Goal: Book appointment/travel/reservation

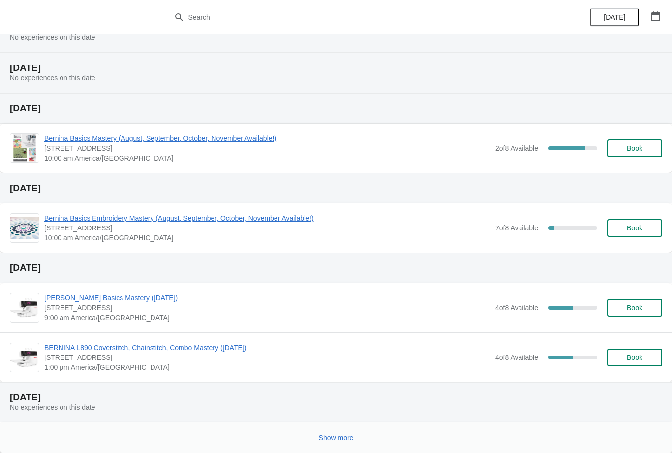
scroll to position [129, 0]
click at [343, 431] on button "Show more" at bounding box center [336, 437] width 43 height 18
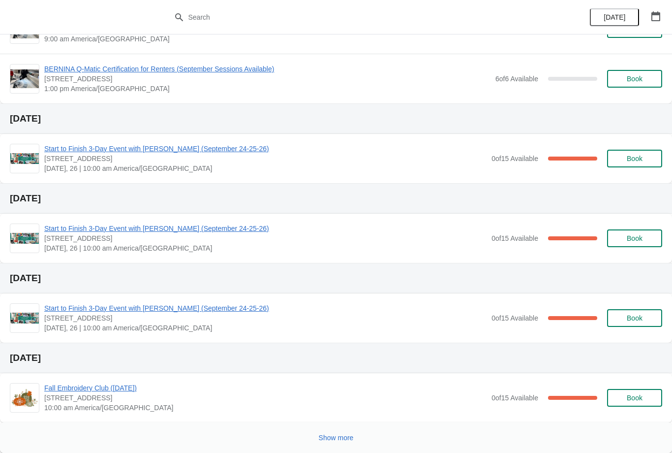
scroll to position [826, 0]
click at [330, 442] on button "Show more" at bounding box center [336, 437] width 43 height 18
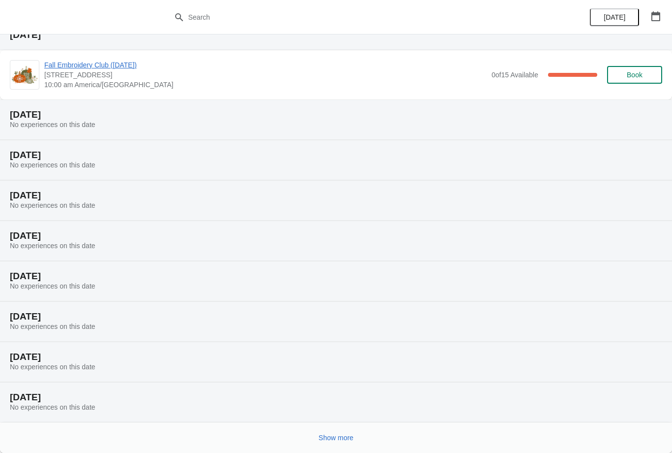
scroll to position [1149, 0]
click at [325, 440] on span "Show more" at bounding box center [336, 437] width 35 height 8
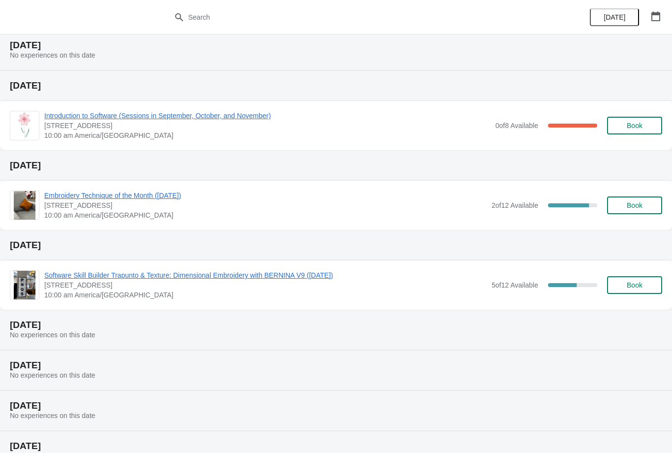
scroll to position [1500, 0]
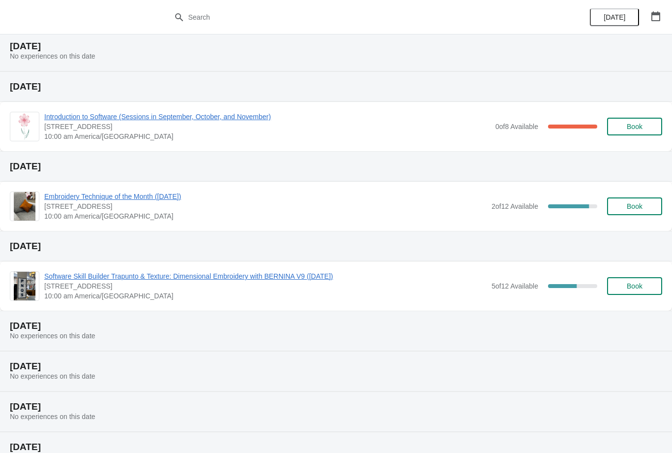
click at [210, 100] on div "[DATE]" at bounding box center [336, 86] width 672 height 31
click at [170, 126] on span "[STREET_ADDRESS]" at bounding box center [267, 127] width 446 height 10
click at [99, 109] on div "Introduction to Software (Sessions in September, October, and November) [STREET…" at bounding box center [336, 126] width 672 height 49
click at [132, 120] on span "Introduction to Software (Sessions in September, October, and November)" at bounding box center [267, 117] width 446 height 10
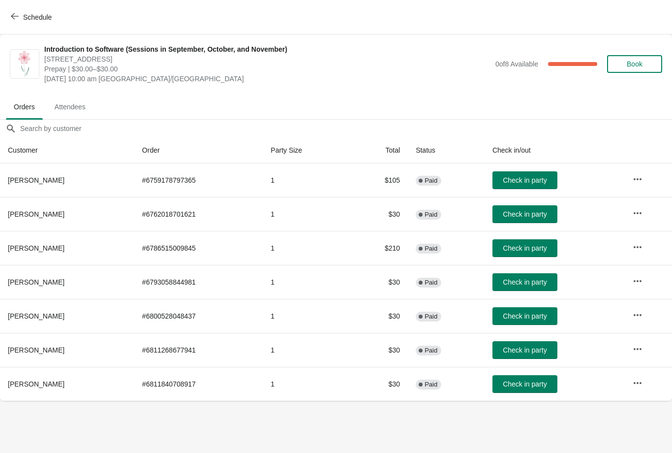
click at [12, 12] on button "Schedule" at bounding box center [32, 17] width 55 height 18
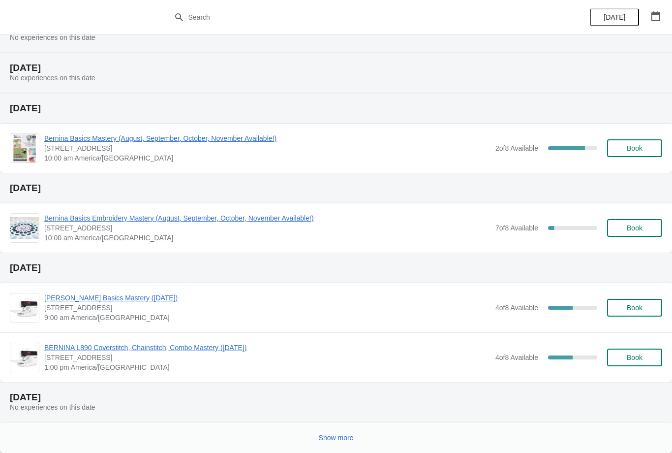
scroll to position [129, 0]
click at [319, 436] on span "Show more" at bounding box center [336, 437] width 35 height 8
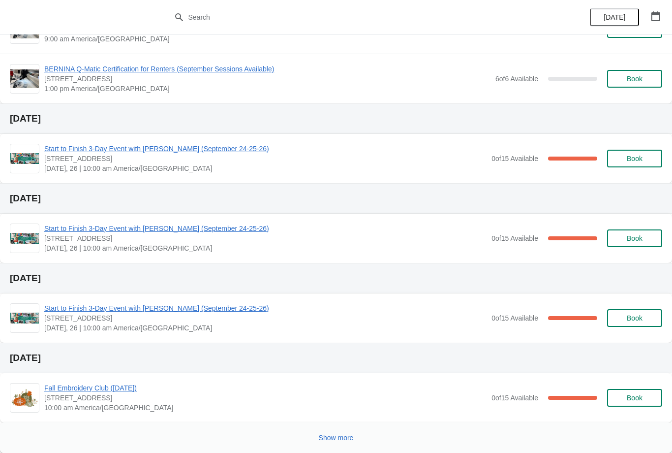
scroll to position [826, 0]
click at [329, 441] on span "Show more" at bounding box center [336, 437] width 35 height 8
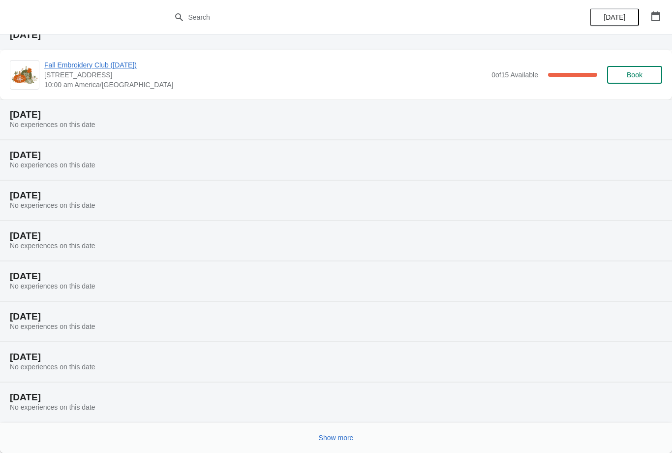
scroll to position [1149, 0]
click at [324, 439] on span "Show more" at bounding box center [336, 437] width 35 height 8
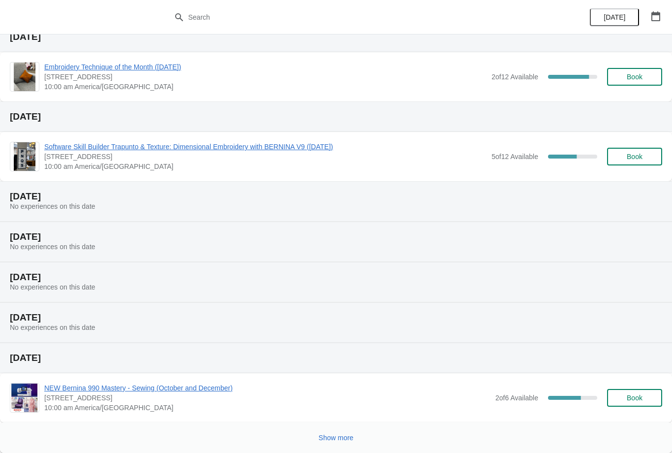
scroll to position [1629, 0]
click at [324, 445] on button "Show more" at bounding box center [336, 437] width 43 height 18
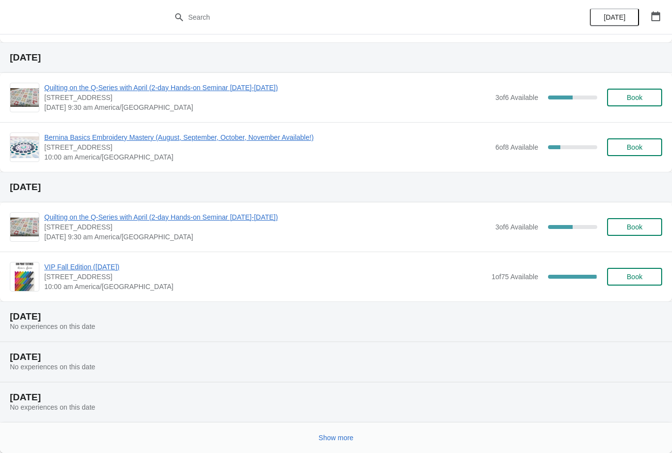
scroll to position [2248, 0]
click at [328, 440] on span "Show more" at bounding box center [336, 437] width 35 height 8
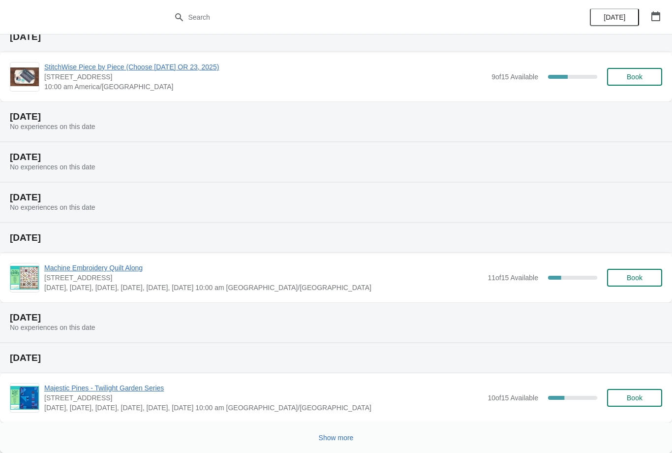
scroll to position [2728, 0]
click at [346, 431] on button "Show more" at bounding box center [336, 437] width 43 height 18
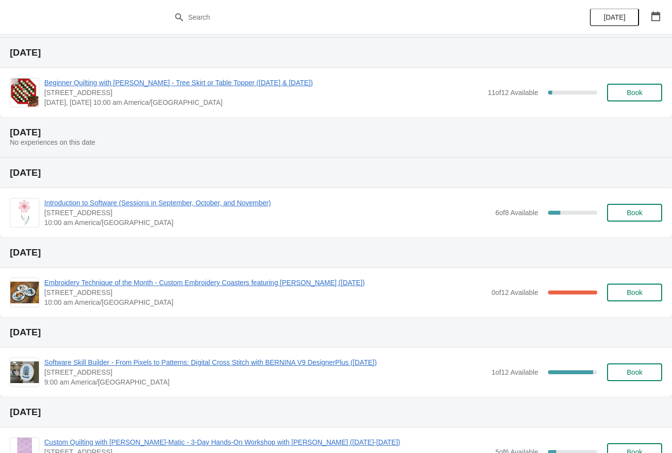
scroll to position [3193, 0]
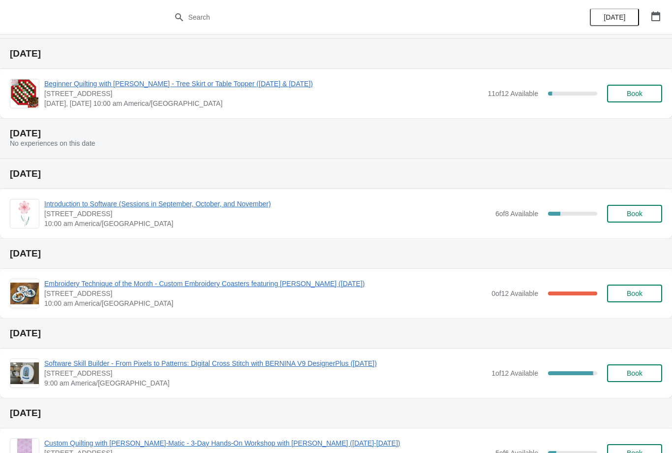
click at [631, 207] on button "Book" at bounding box center [634, 214] width 55 height 18
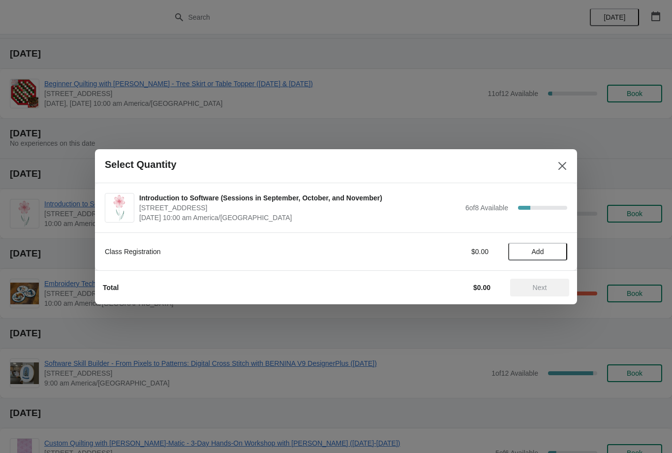
click at [535, 251] on span "Add" at bounding box center [538, 251] width 12 height 8
click at [533, 291] on span "Next" at bounding box center [540, 287] width 14 height 8
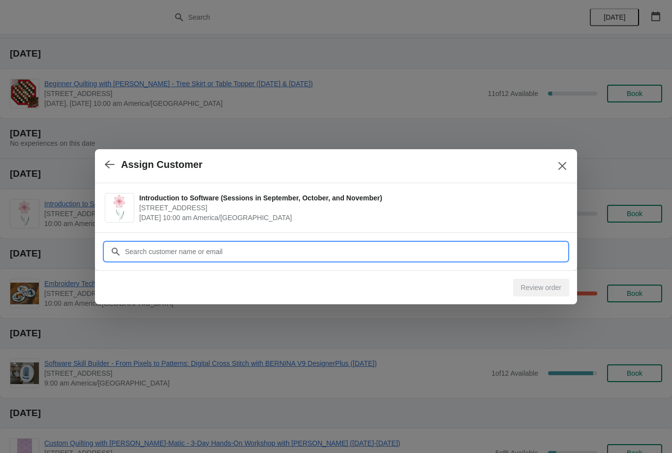
click at [391, 246] on input "Customer" at bounding box center [345, 252] width 443 height 18
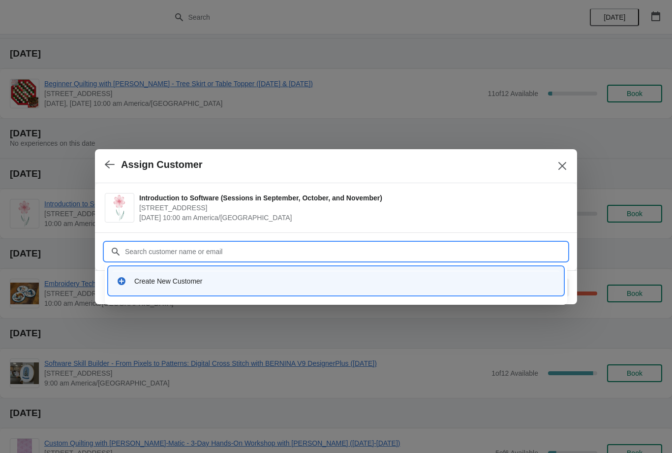
click at [565, 163] on icon "Close" at bounding box center [562, 165] width 8 height 8
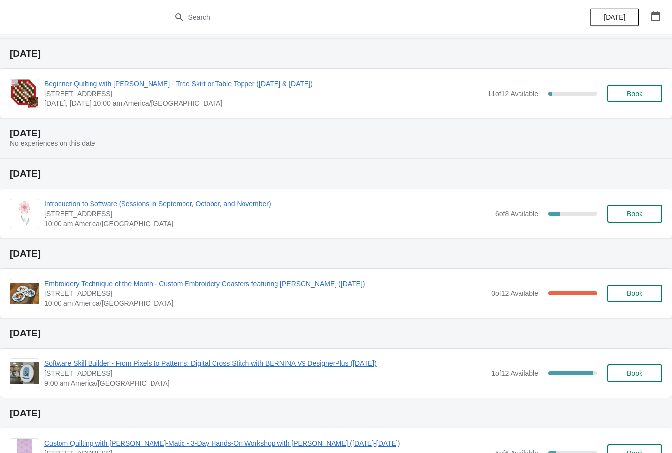
click at [639, 212] on span "Book" at bounding box center [635, 214] width 16 height 8
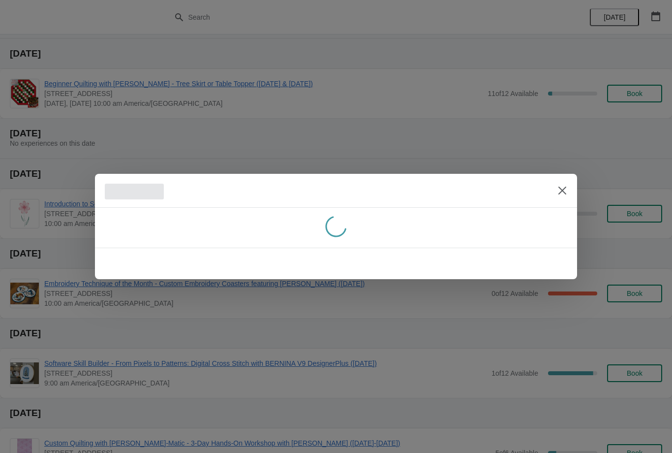
scroll to position [0, 0]
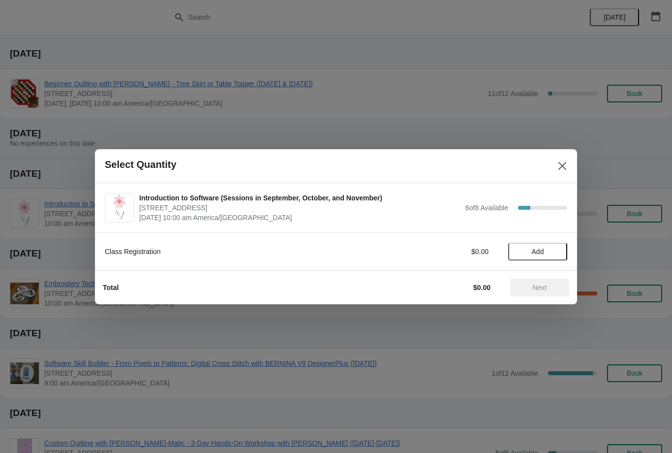
click at [548, 247] on span "Add" at bounding box center [537, 251] width 41 height 8
click at [555, 285] on span "Next" at bounding box center [539, 287] width 43 height 8
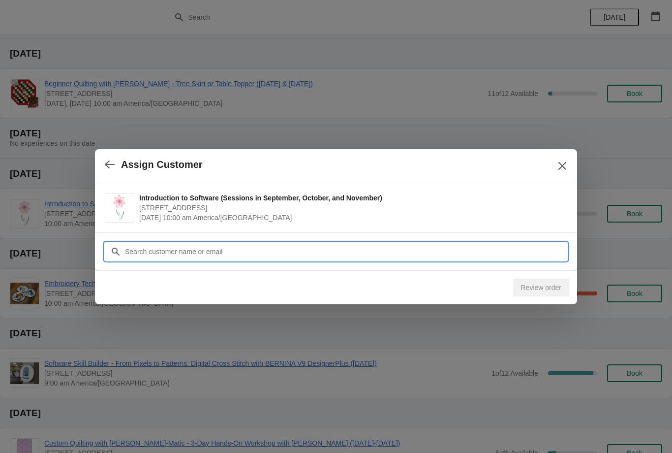
click at [462, 256] on input "Customer" at bounding box center [345, 252] width 443 height 18
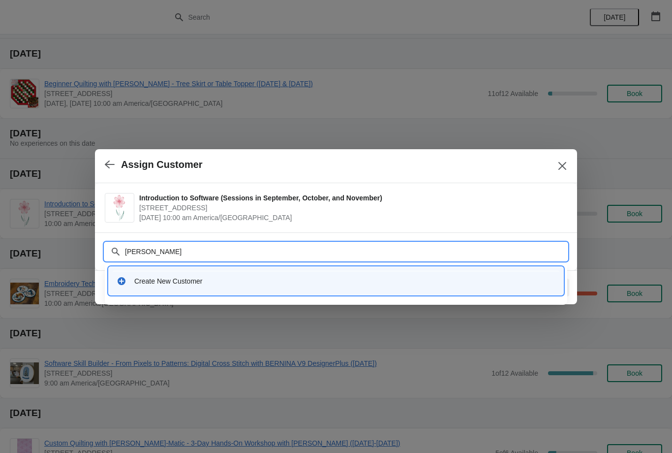
type input "[PERSON_NAME]"
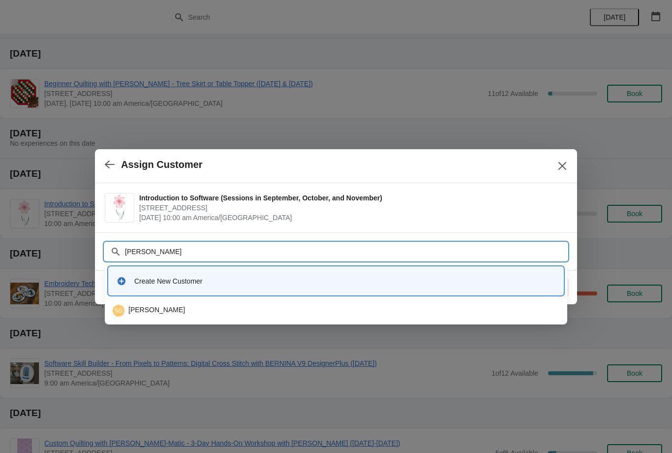
click at [399, 307] on div "NS [PERSON_NAME]" at bounding box center [336, 311] width 447 height 12
